Goal: Task Accomplishment & Management: Manage account settings

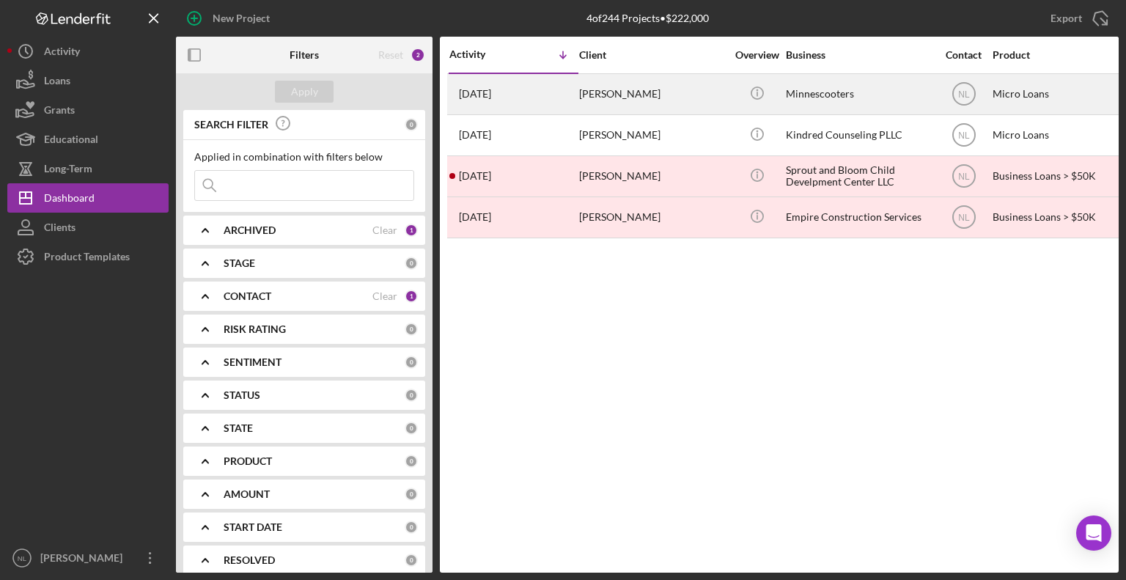
click at [537, 98] on div "[DATE] [PERSON_NAME]" at bounding box center [513, 94] width 128 height 39
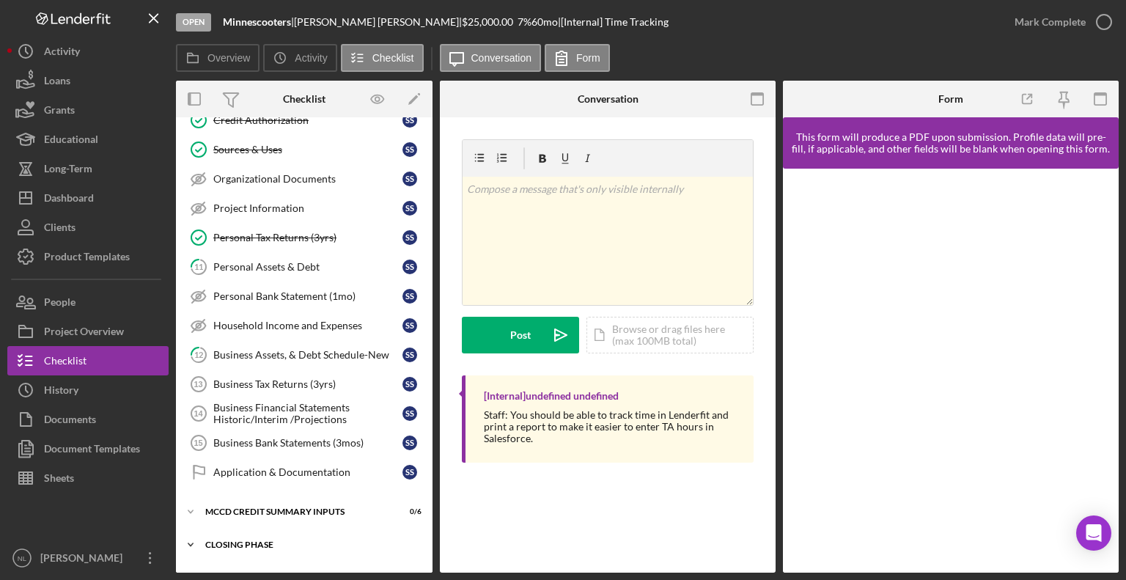
scroll to position [251, 0]
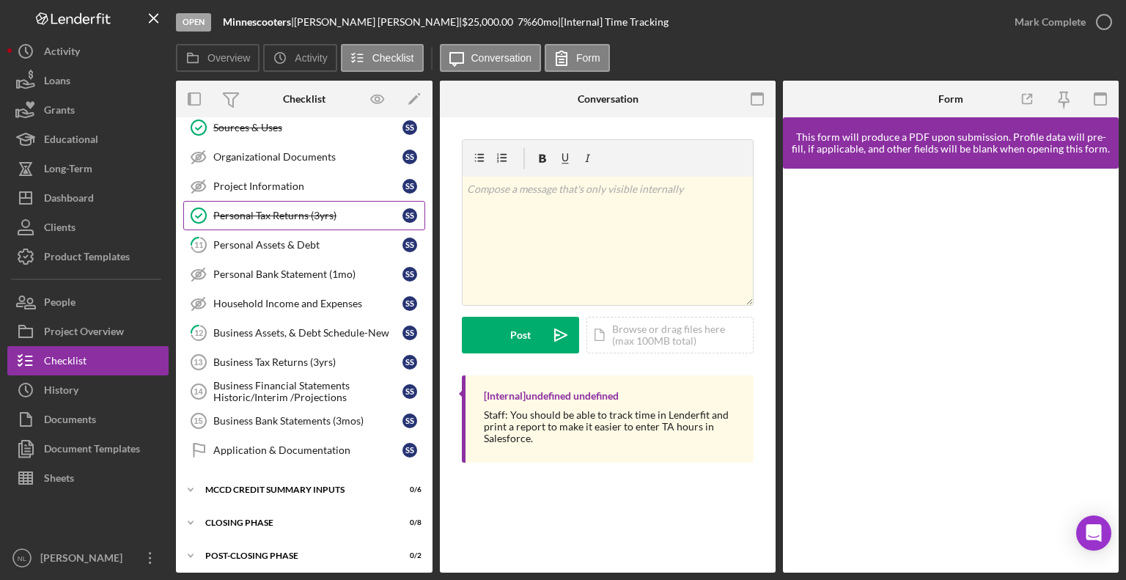
click at [296, 210] on div "Personal Tax Returns (3yrs)" at bounding box center [307, 216] width 189 height 12
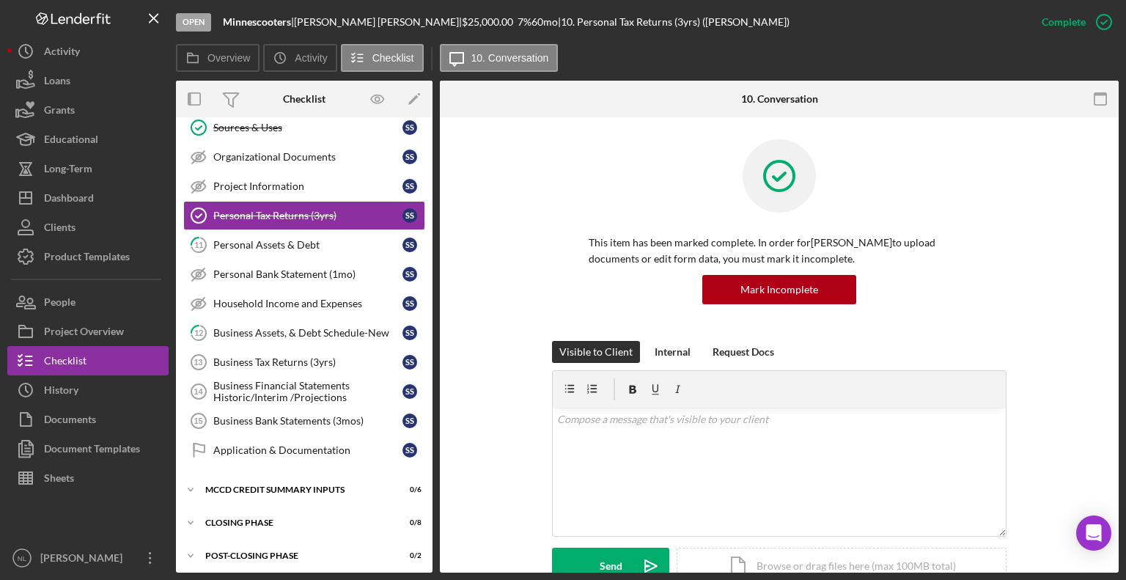
scroll to position [251, 0]
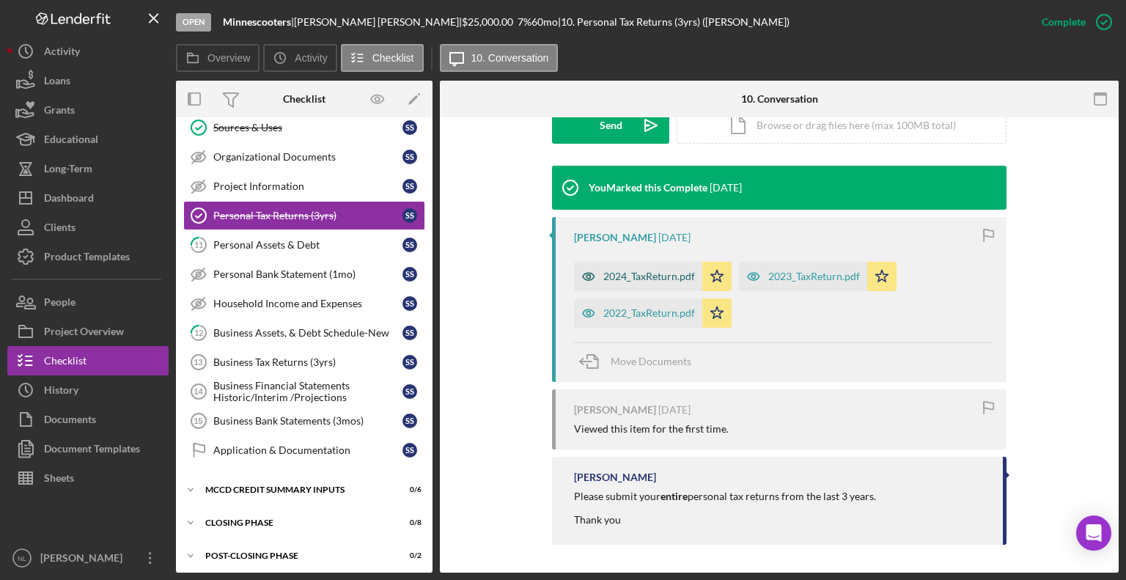
click at [616, 268] on div "2024_TaxReturn.pdf" at bounding box center [638, 276] width 128 height 29
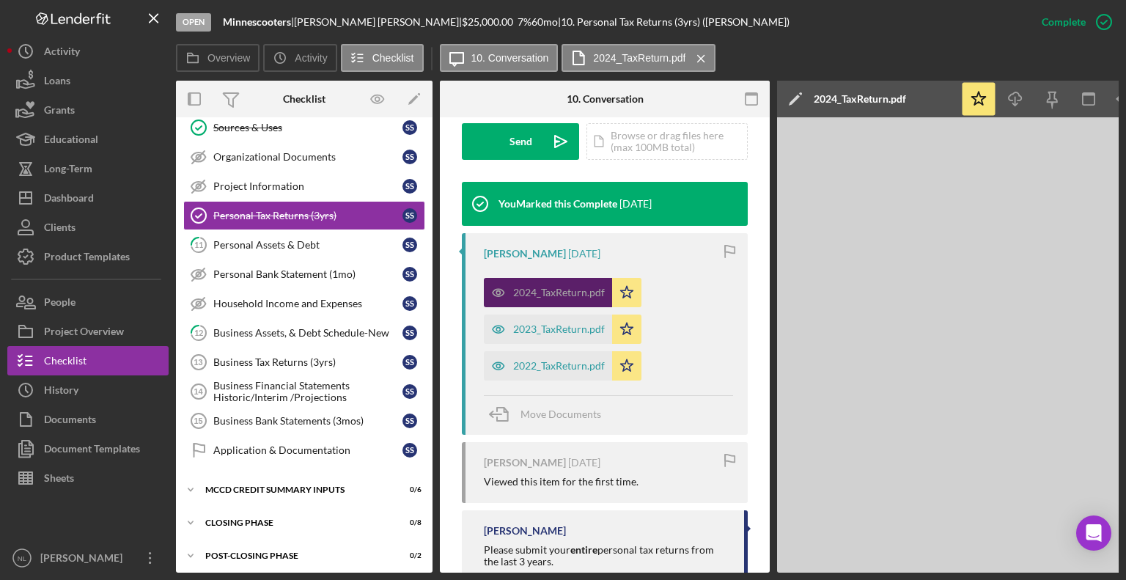
scroll to position [458, 0]
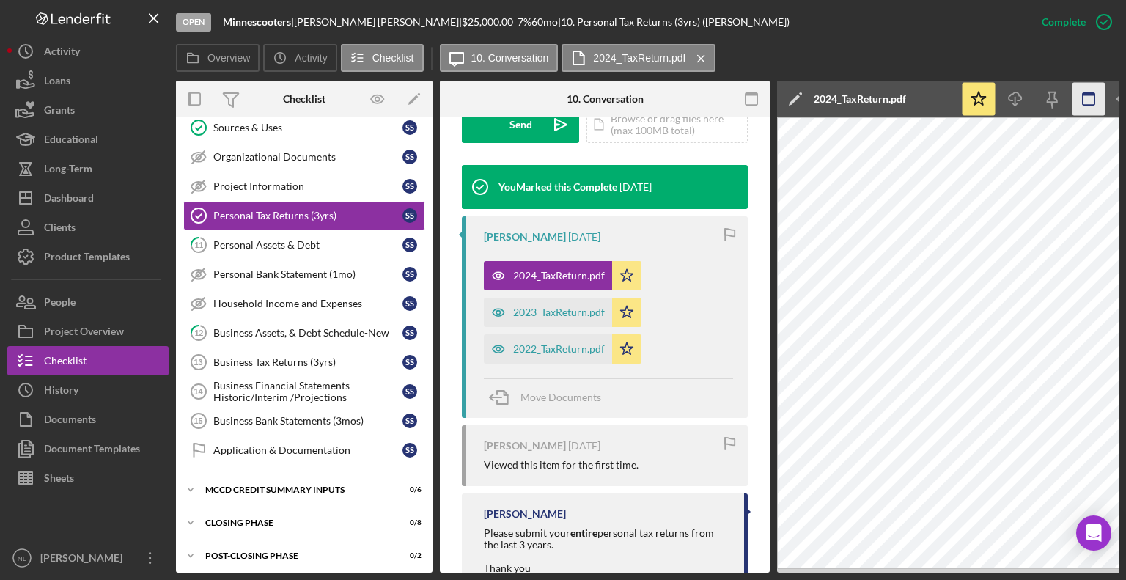
click at [1085, 102] on icon "button" at bounding box center [1089, 99] width 33 height 33
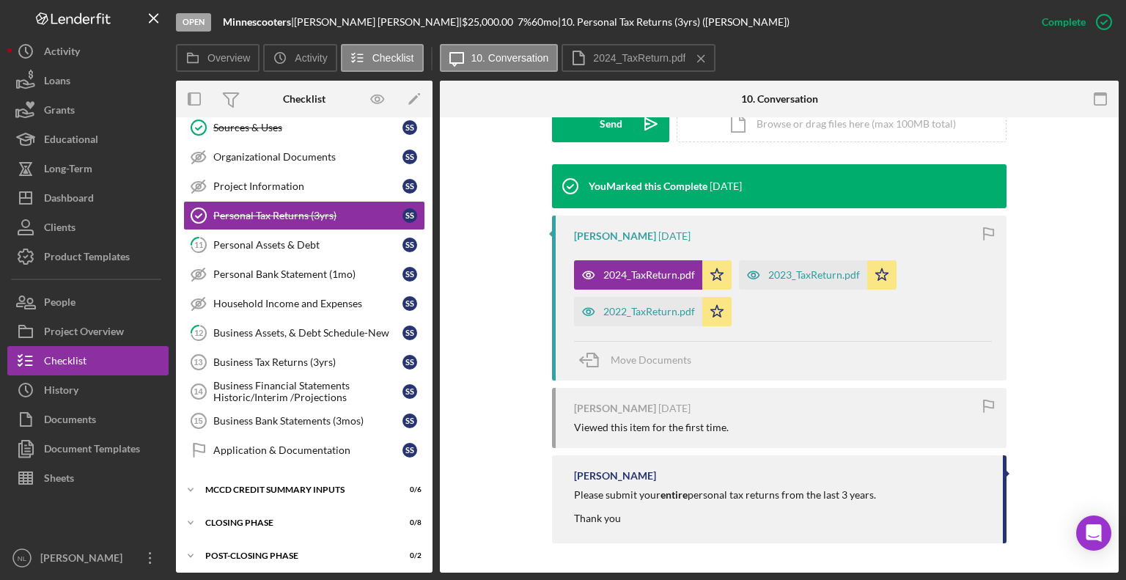
scroll to position [441, 0]
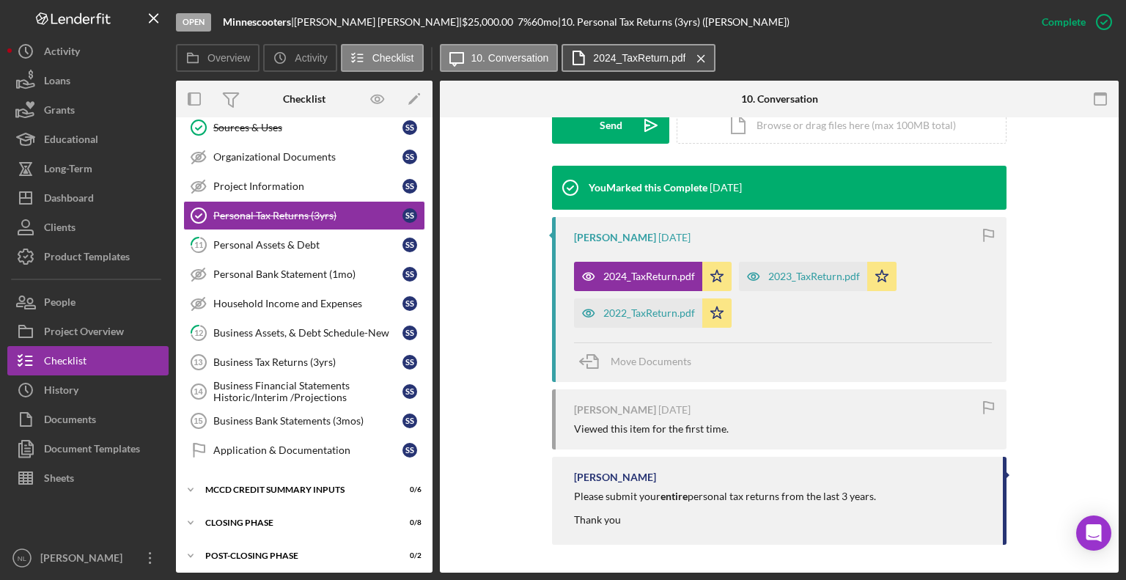
click at [639, 56] on label "2024_TaxReturn.pdf" at bounding box center [639, 58] width 92 height 12
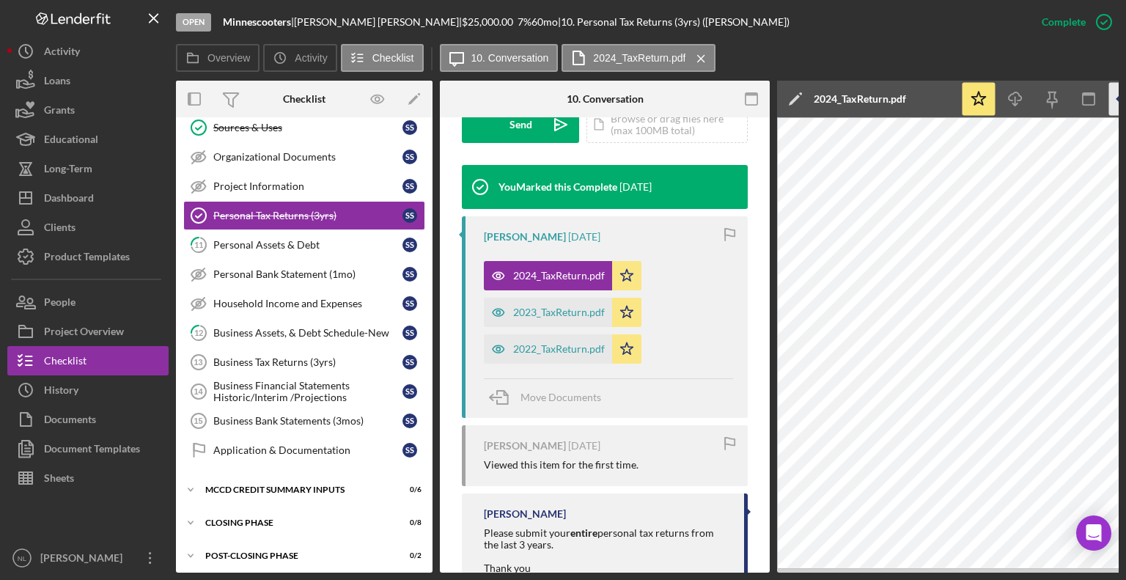
click at [1117, 106] on icon "button" at bounding box center [1125, 99] width 33 height 33
click at [749, 99] on icon "button" at bounding box center [751, 99] width 33 height 33
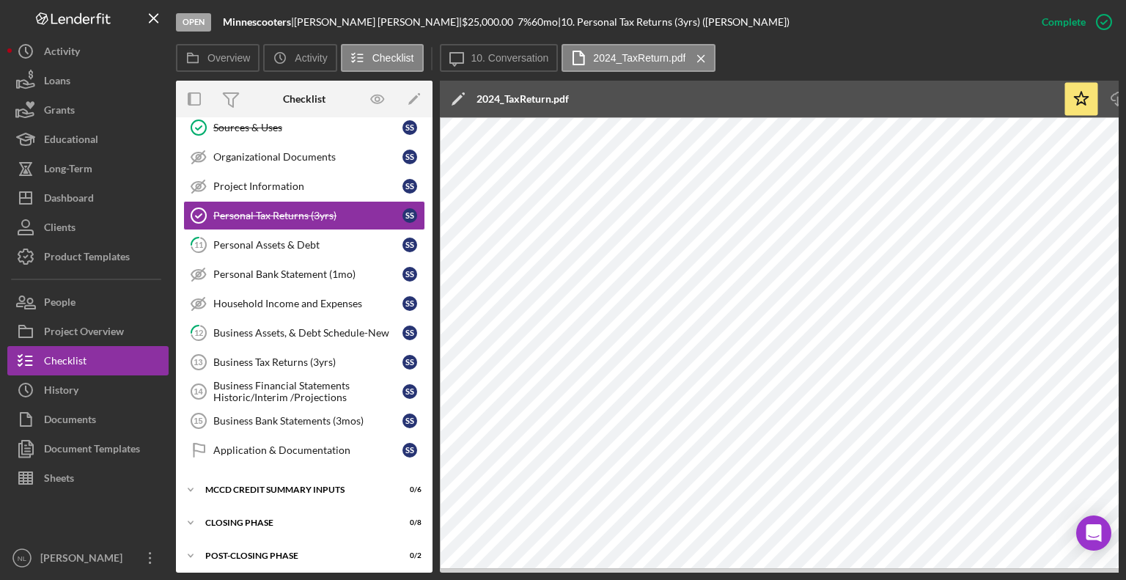
drag, startPoint x: 1038, startPoint y: 108, endPoint x: 971, endPoint y: 103, distance: 67.6
click at [971, 103] on div "Icon/Edit 2024_TaxReturn.pdf" at bounding box center [751, 99] width 623 height 37
click at [701, 58] on icon "Icon/Menu Close" at bounding box center [701, 58] width 26 height 37
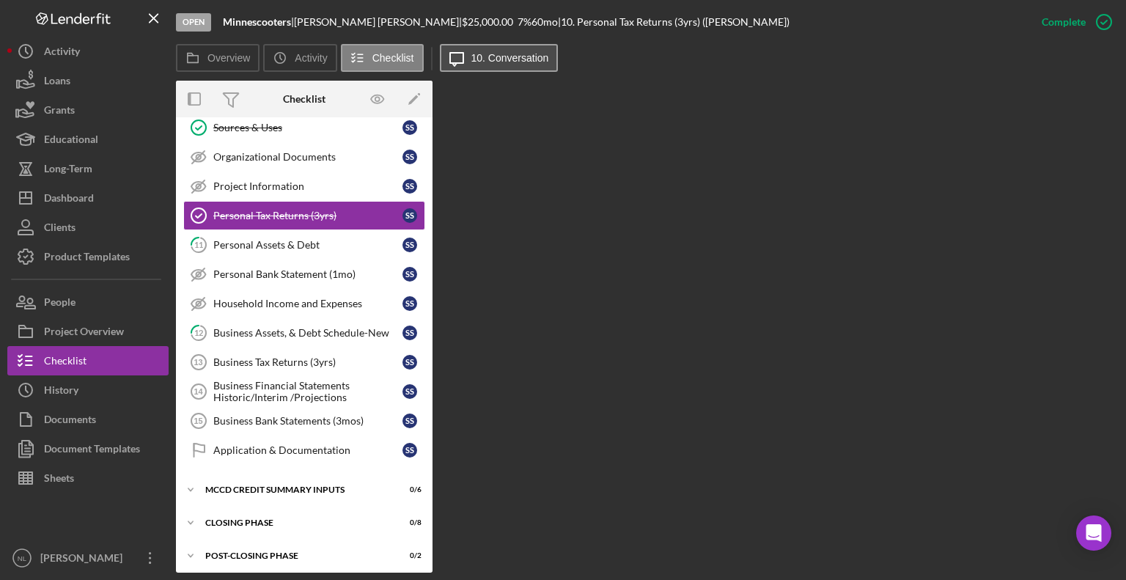
click at [484, 56] on label "10. Conversation" at bounding box center [510, 58] width 78 height 12
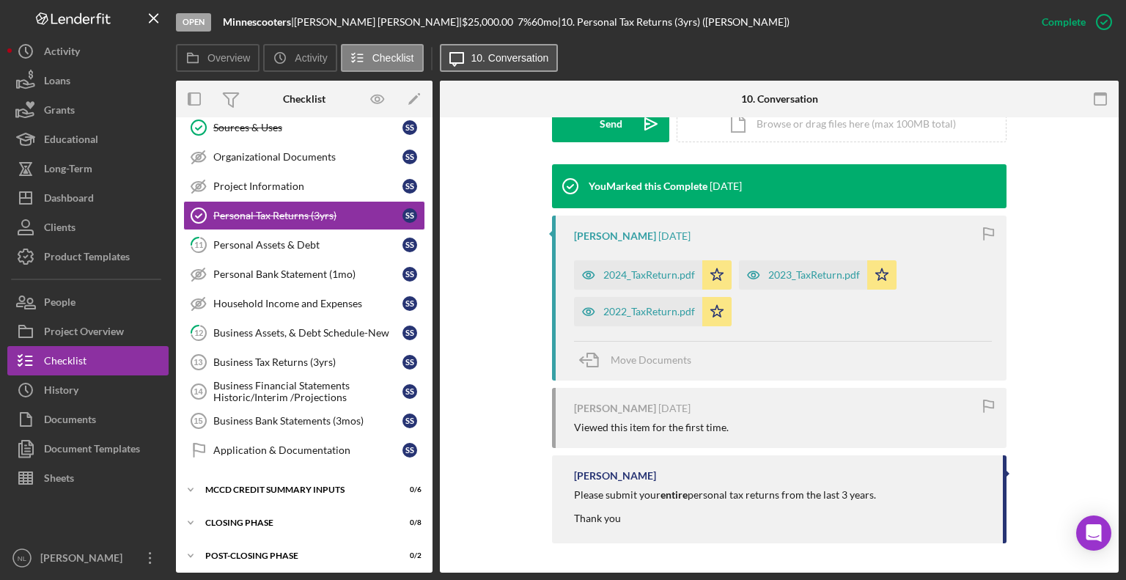
scroll to position [441, 0]
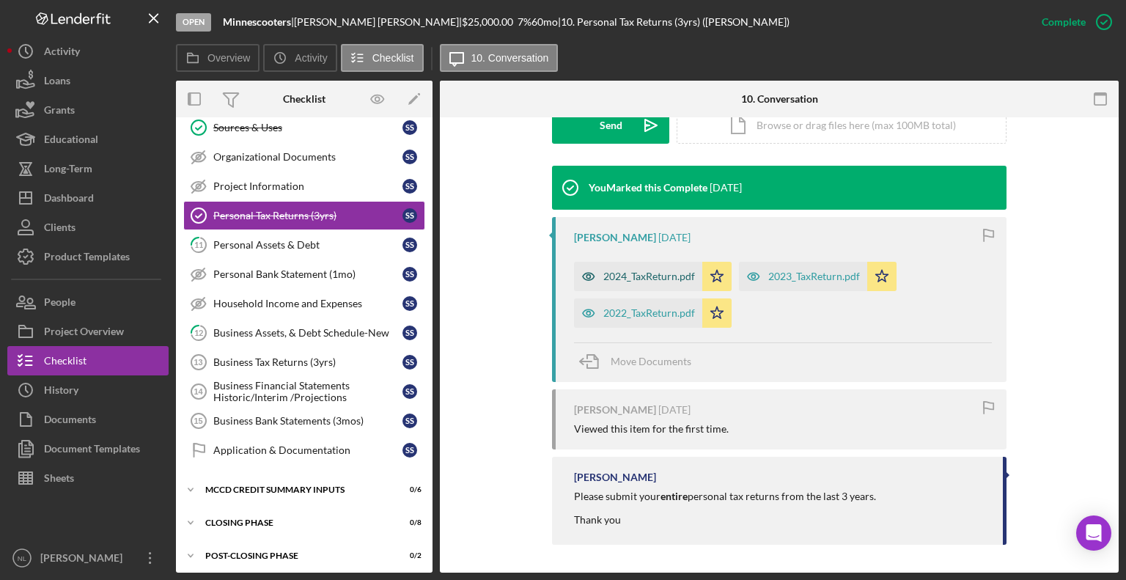
click at [672, 276] on div "2024_TaxReturn.pdf" at bounding box center [649, 277] width 92 height 12
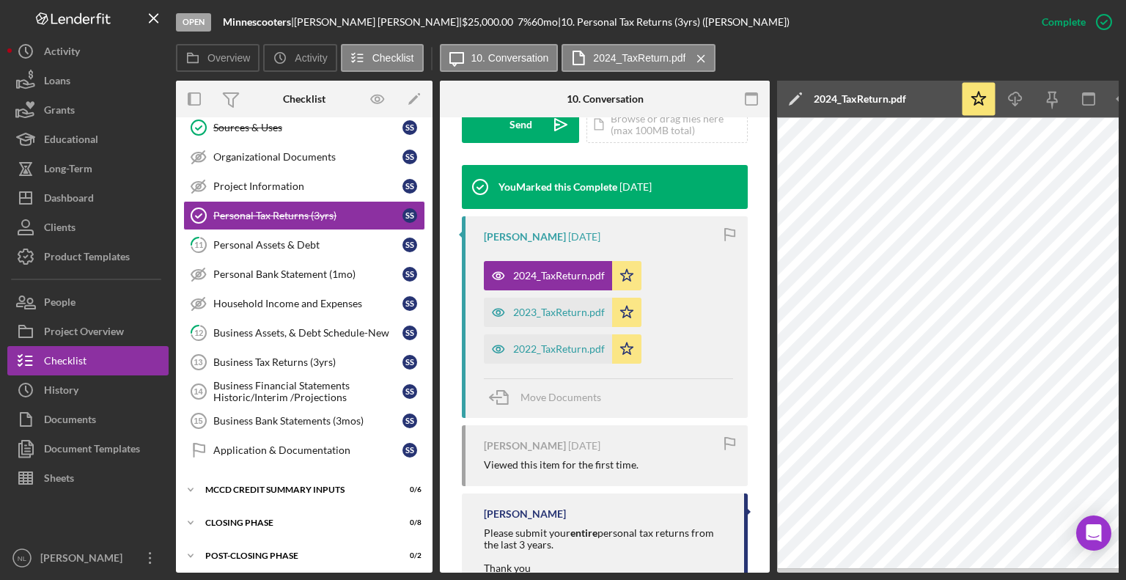
click at [856, 106] on div "2024_TaxReturn.pdf" at bounding box center [860, 99] width 92 height 37
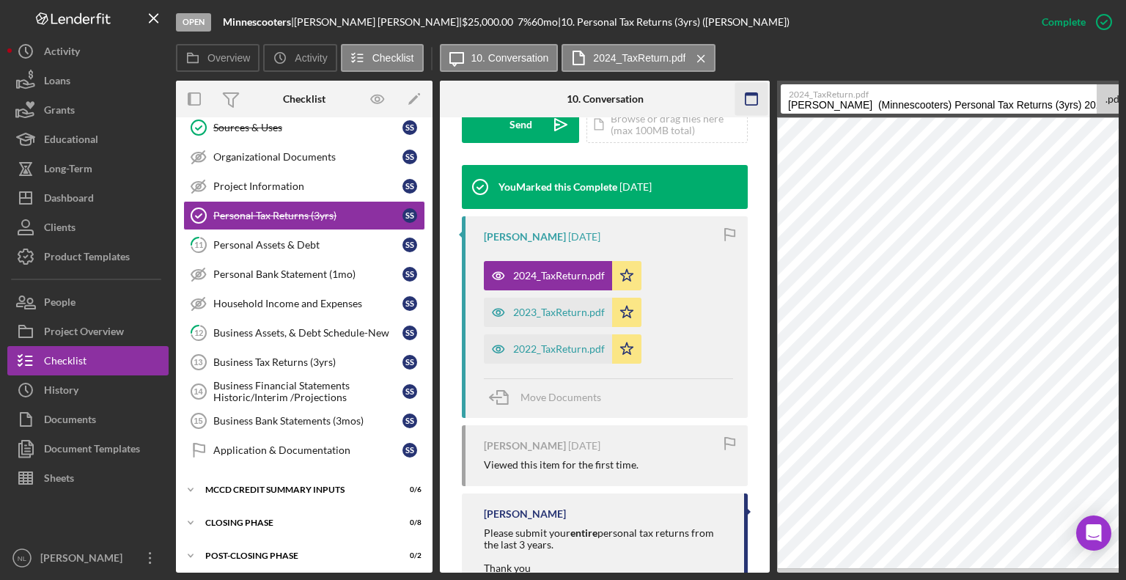
click at [746, 100] on rect "button" at bounding box center [752, 99] width 12 height 12
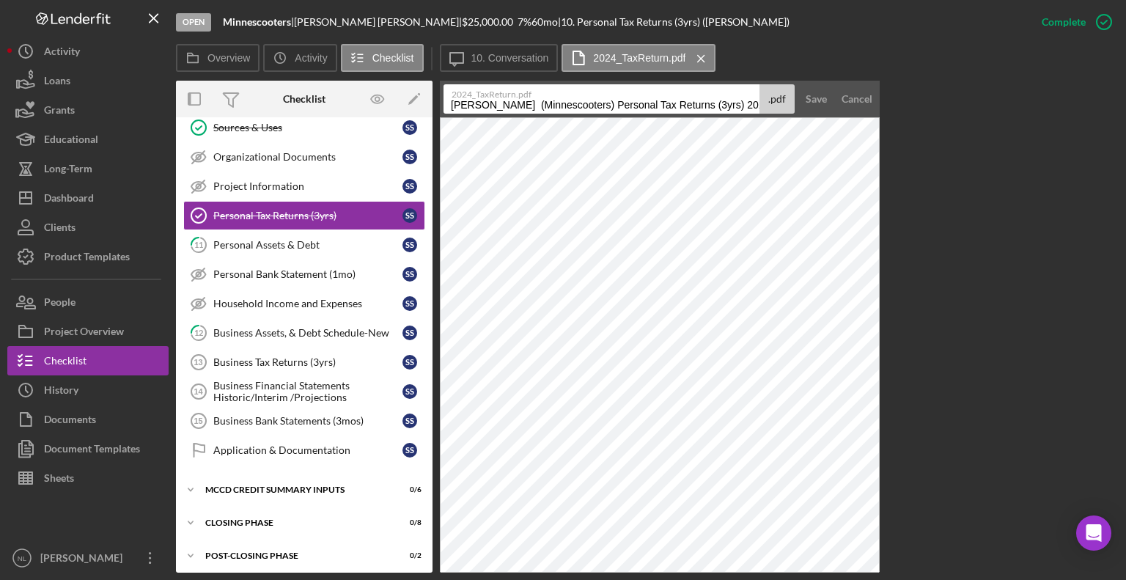
click at [708, 100] on input "[PERSON_NAME] (Minnescooters) Personal Tax Returns (3yrs) 20250804" at bounding box center [602, 98] width 316 height 29
